Goal: Task Accomplishment & Management: Manage account settings

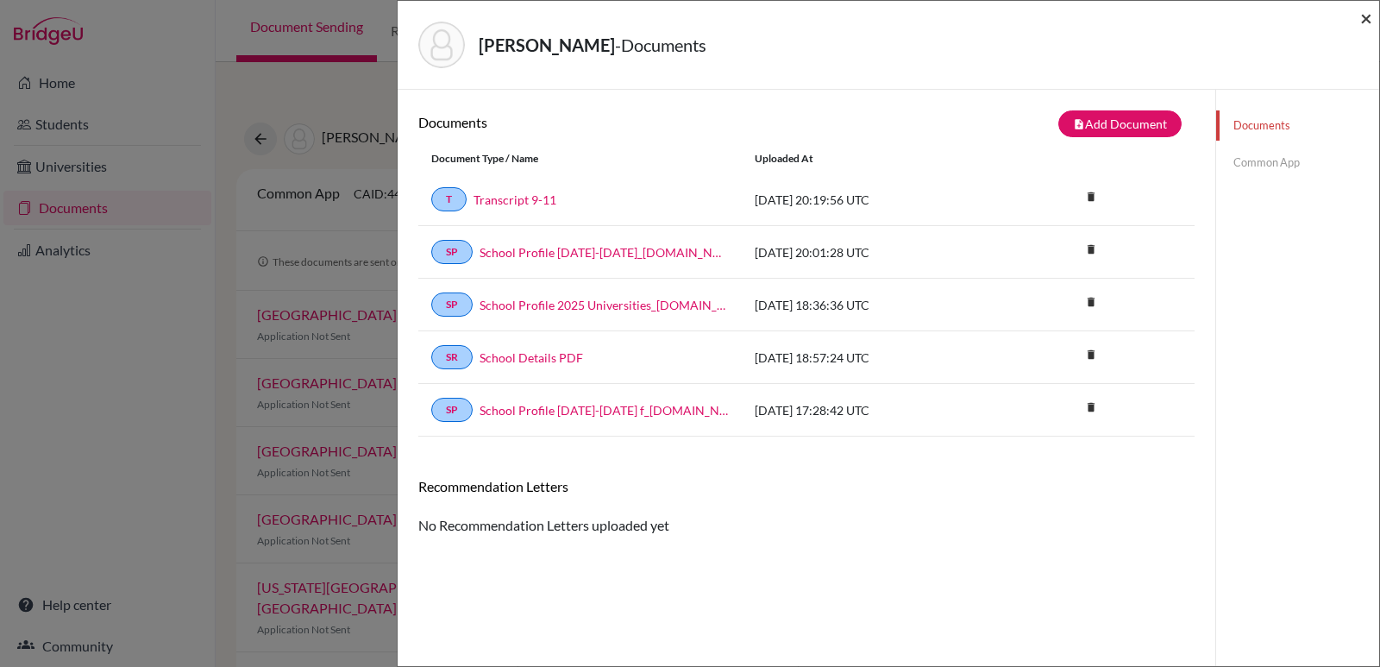
click at [1369, 17] on span "×" at bounding box center [1366, 17] width 12 height 25
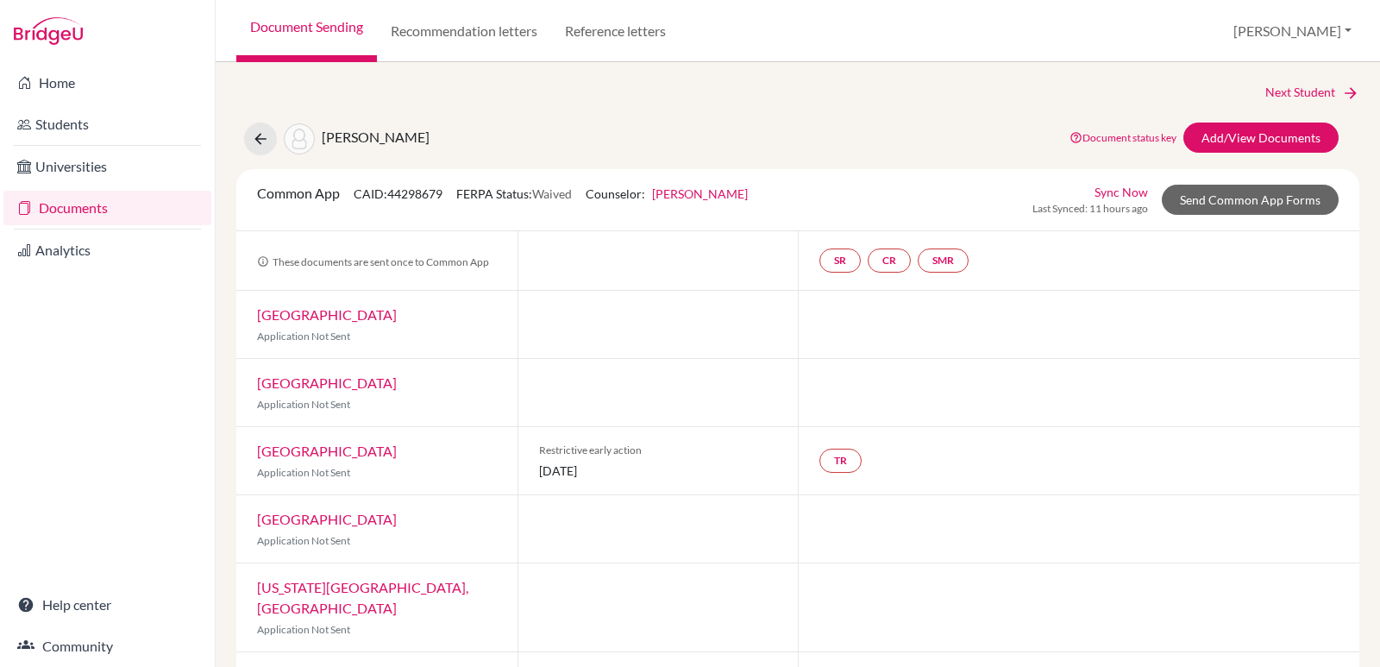
click at [79, 205] on link "Documents" at bounding box center [107, 208] width 208 height 34
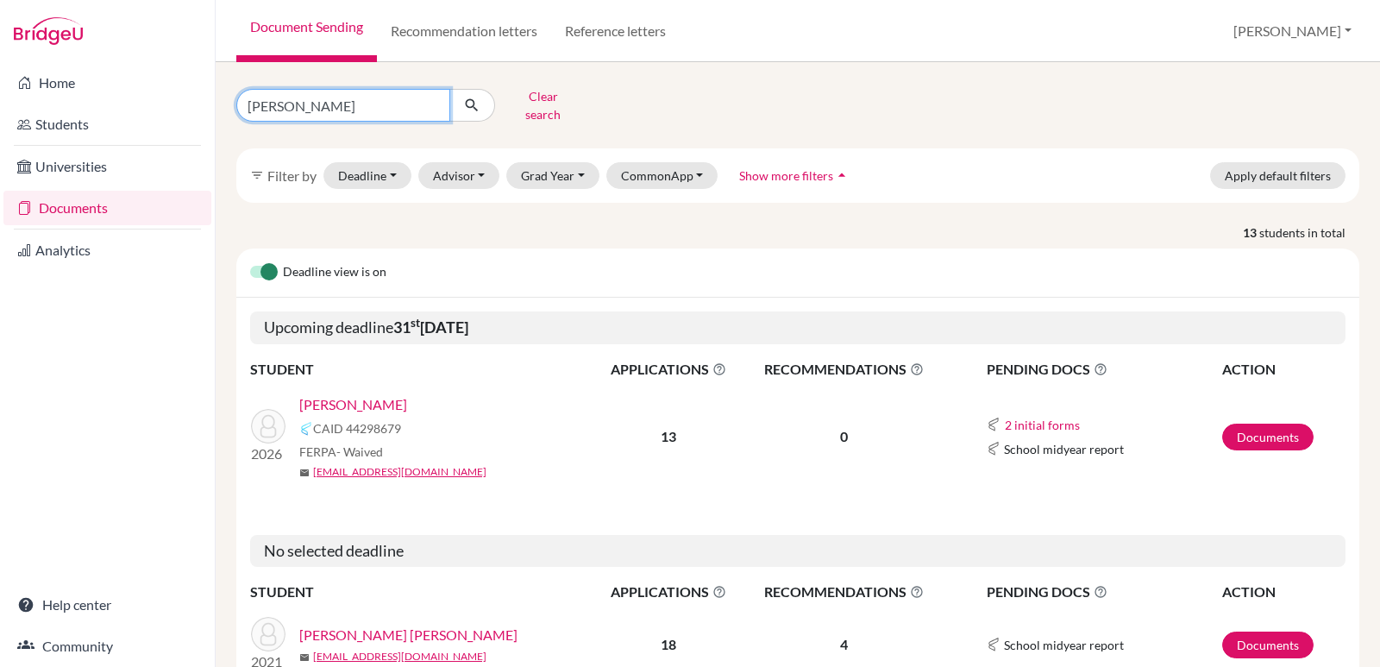
click at [431, 101] on input "[PERSON_NAME]" at bounding box center [343, 105] width 214 height 33
type input "[PERSON_NAME]"
click button "submit" at bounding box center [472, 105] width 46 height 33
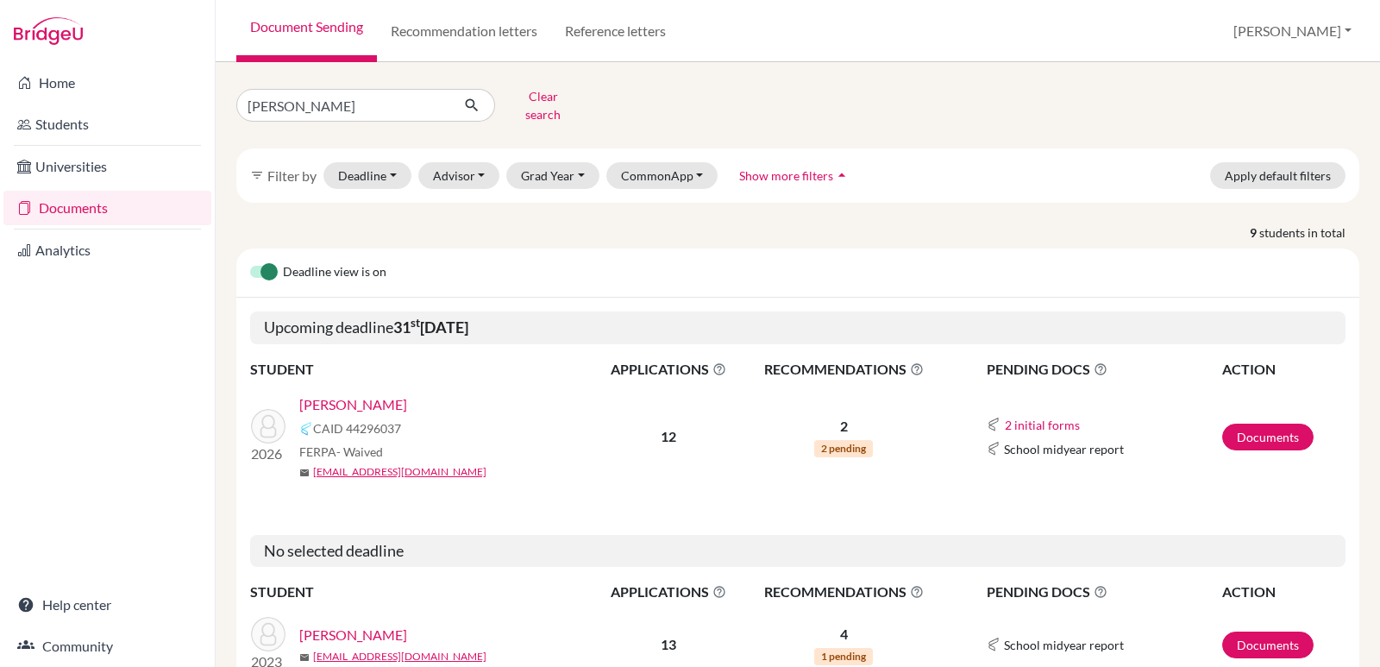
click at [359, 394] on link "[PERSON_NAME]" at bounding box center [353, 404] width 108 height 21
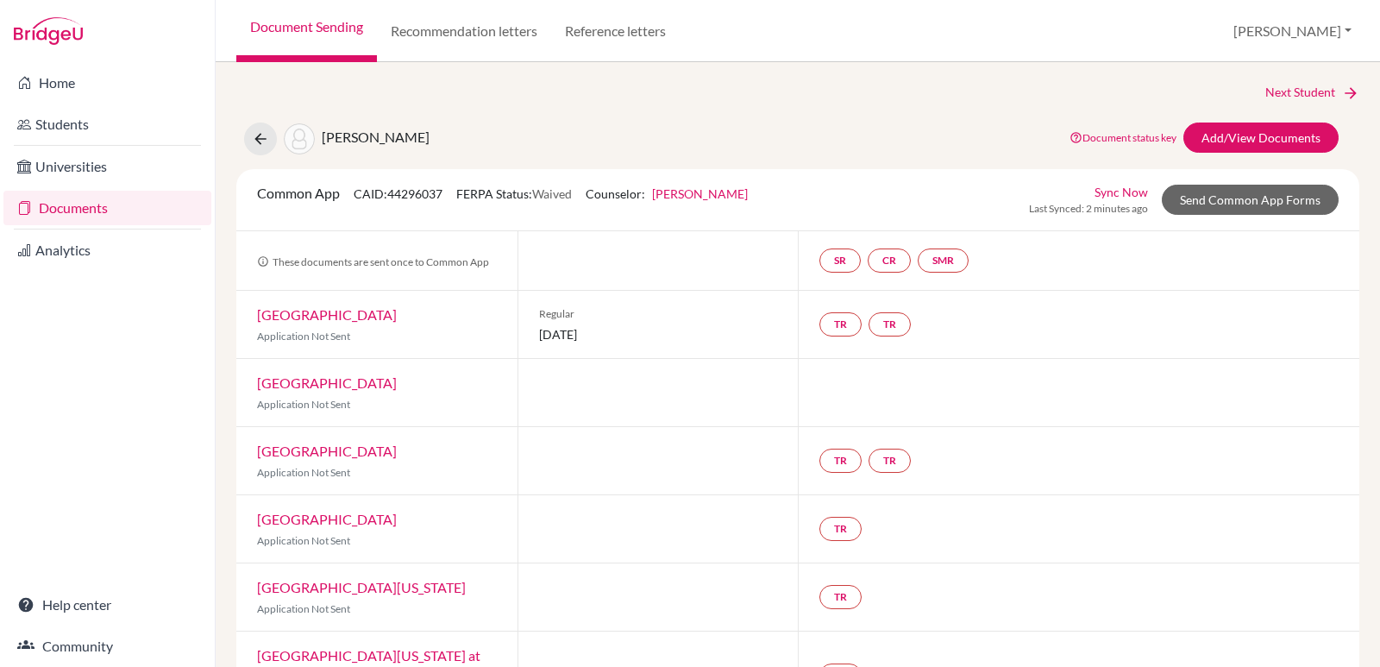
click at [1197, 122] on div "Next Student Rivera, Olivia Document status key TR Requirement. Document not up…" at bounding box center [797, 636] width 1123 height 1107
click at [1194, 128] on link "Add/View Documents" at bounding box center [1260, 137] width 155 height 30
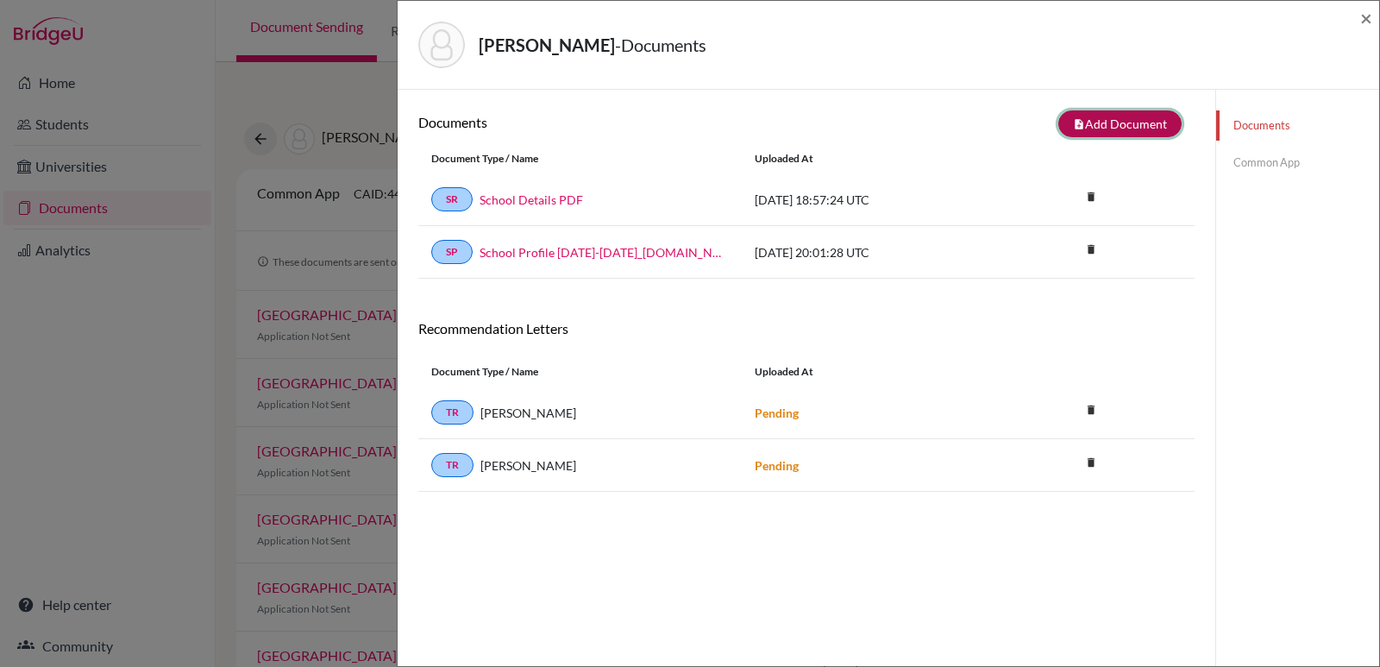
click at [1073, 121] on icon "note_add" at bounding box center [1079, 124] width 12 height 12
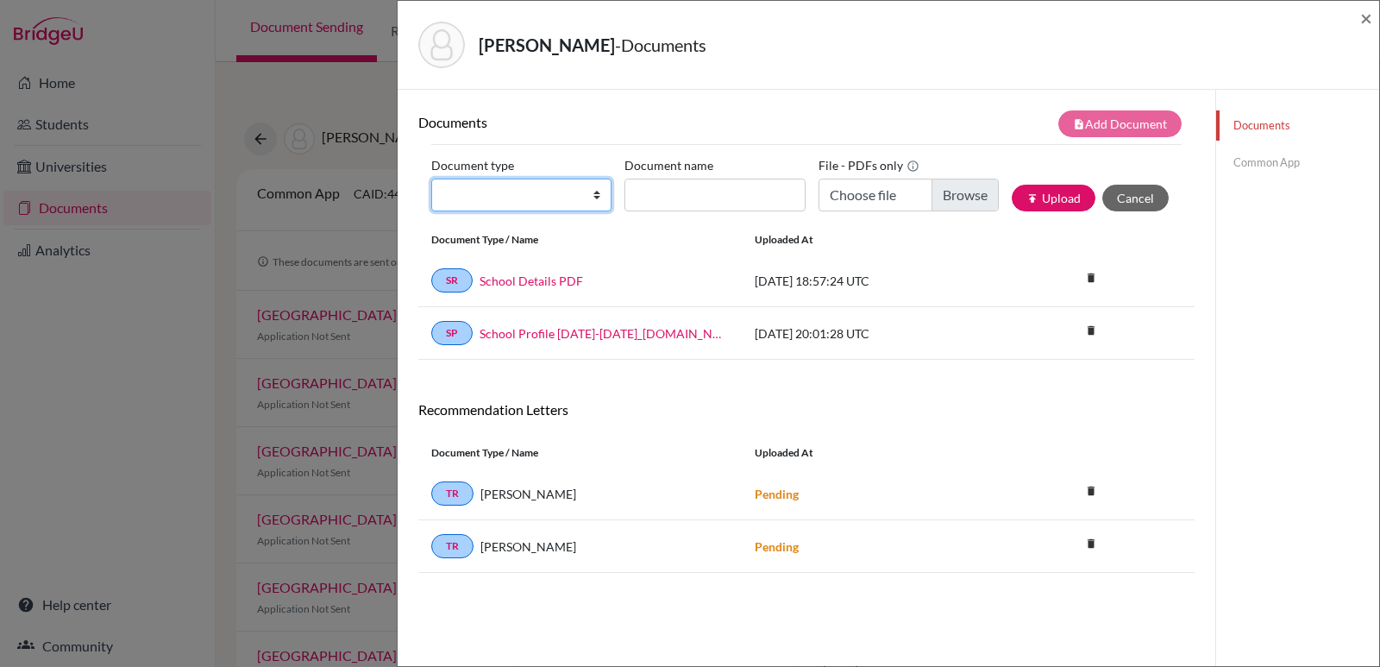
click at [520, 195] on select "Change explanation for Common App reports Counselor recommendation Internationa…" at bounding box center [521, 195] width 180 height 33
select select "2"
click at [431, 179] on select "Change explanation for Common App reports Counselor recommendation Internationa…" at bounding box center [521, 195] width 180 height 33
click at [655, 197] on input "Document name" at bounding box center [714, 195] width 180 height 33
type input "Transcript 9-11"
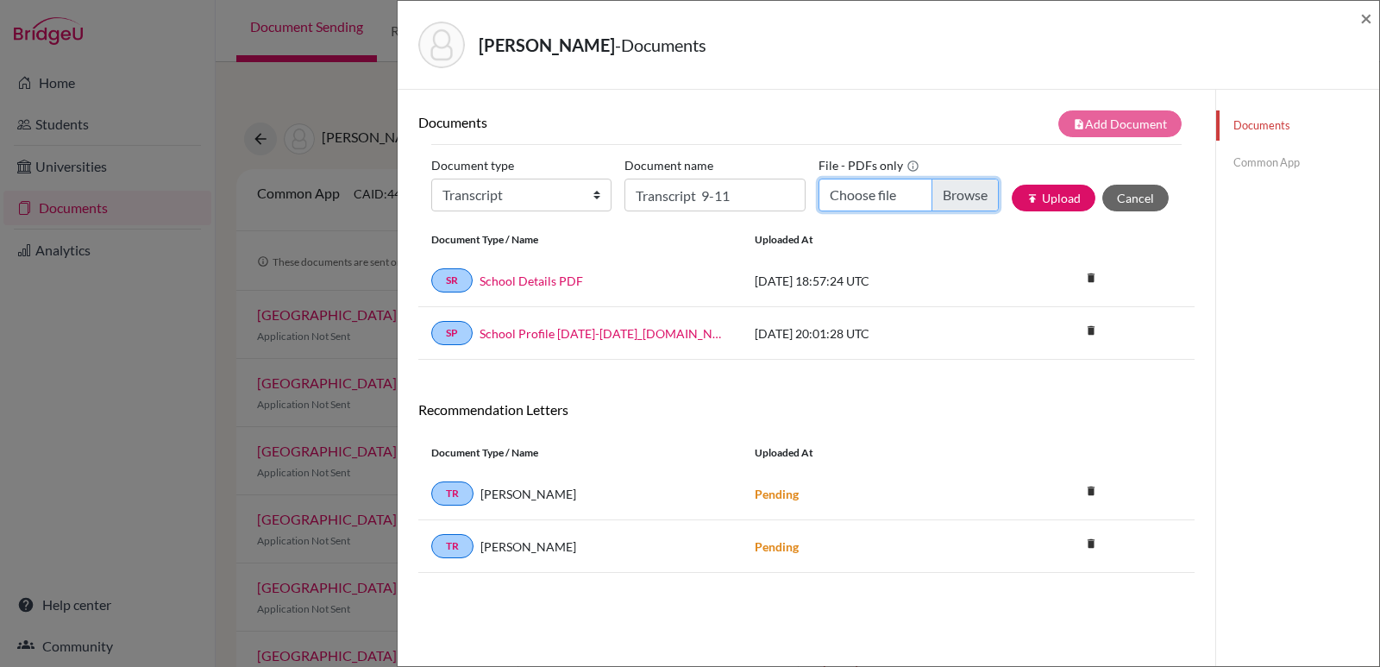
click at [856, 194] on input "Choose file" at bounding box center [908, 195] width 180 height 33
type input "C:\fakepath\Olivia Rivera_Transcripts.pdf"
click at [961, 193] on input "Olivia Rivera_Transcripts.pdf" at bounding box center [908, 195] width 180 height 33
click at [849, 197] on input "Choose file" at bounding box center [908, 195] width 180 height 33
type input "C:\fakepath\Olivia Rivera_Transcripts.pdf"
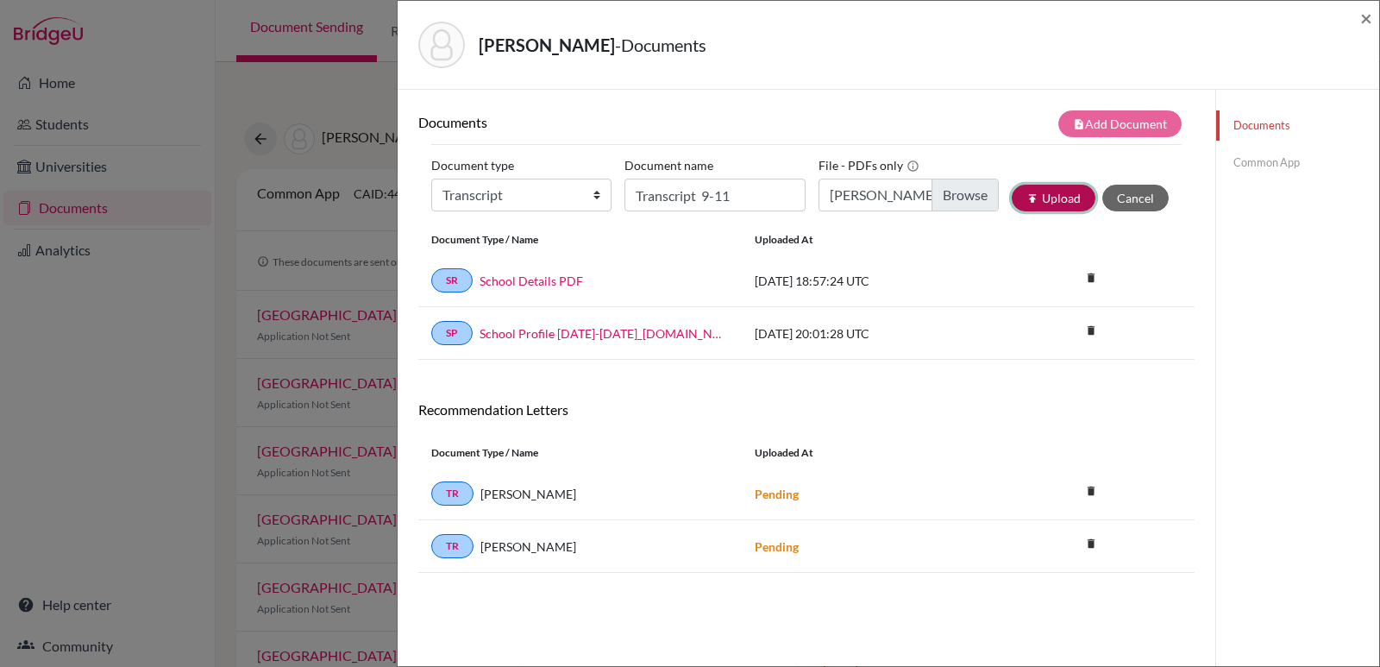
click at [1026, 194] on icon "publish" at bounding box center [1032, 198] width 12 height 12
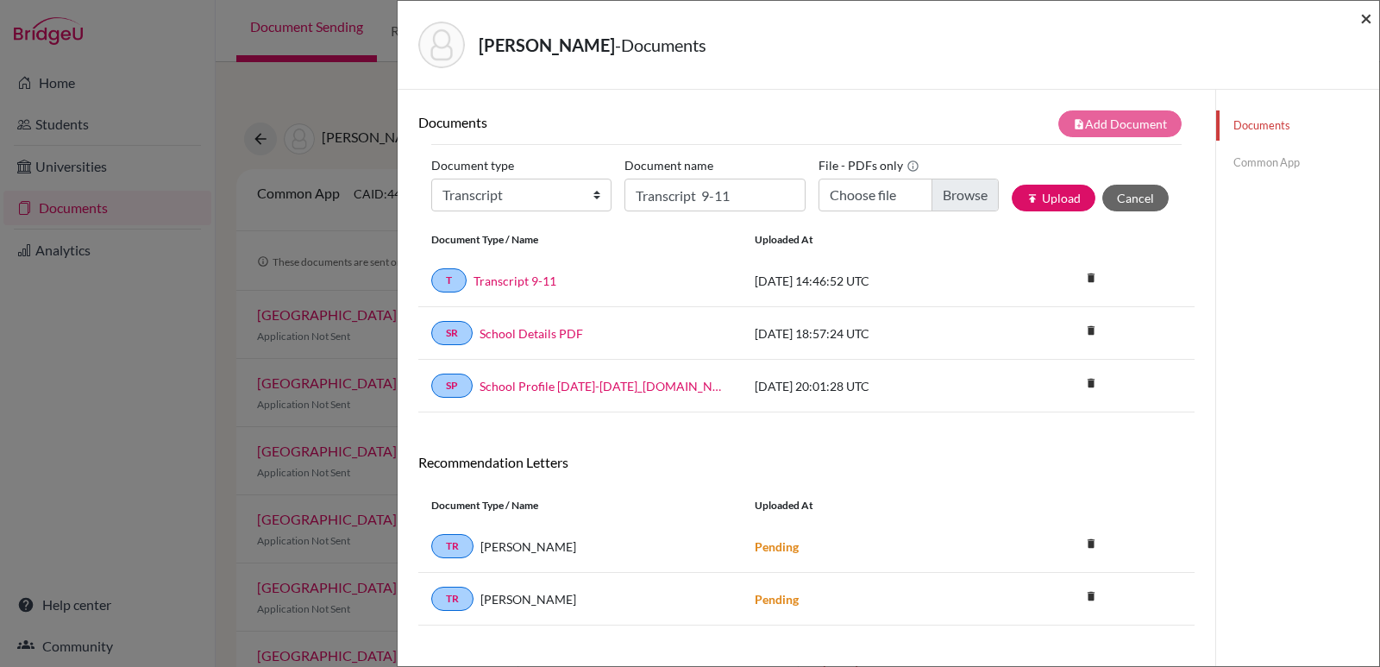
click at [1371, 20] on span "×" at bounding box center [1366, 17] width 12 height 25
